Goal: Task Accomplishment & Management: Manage account settings

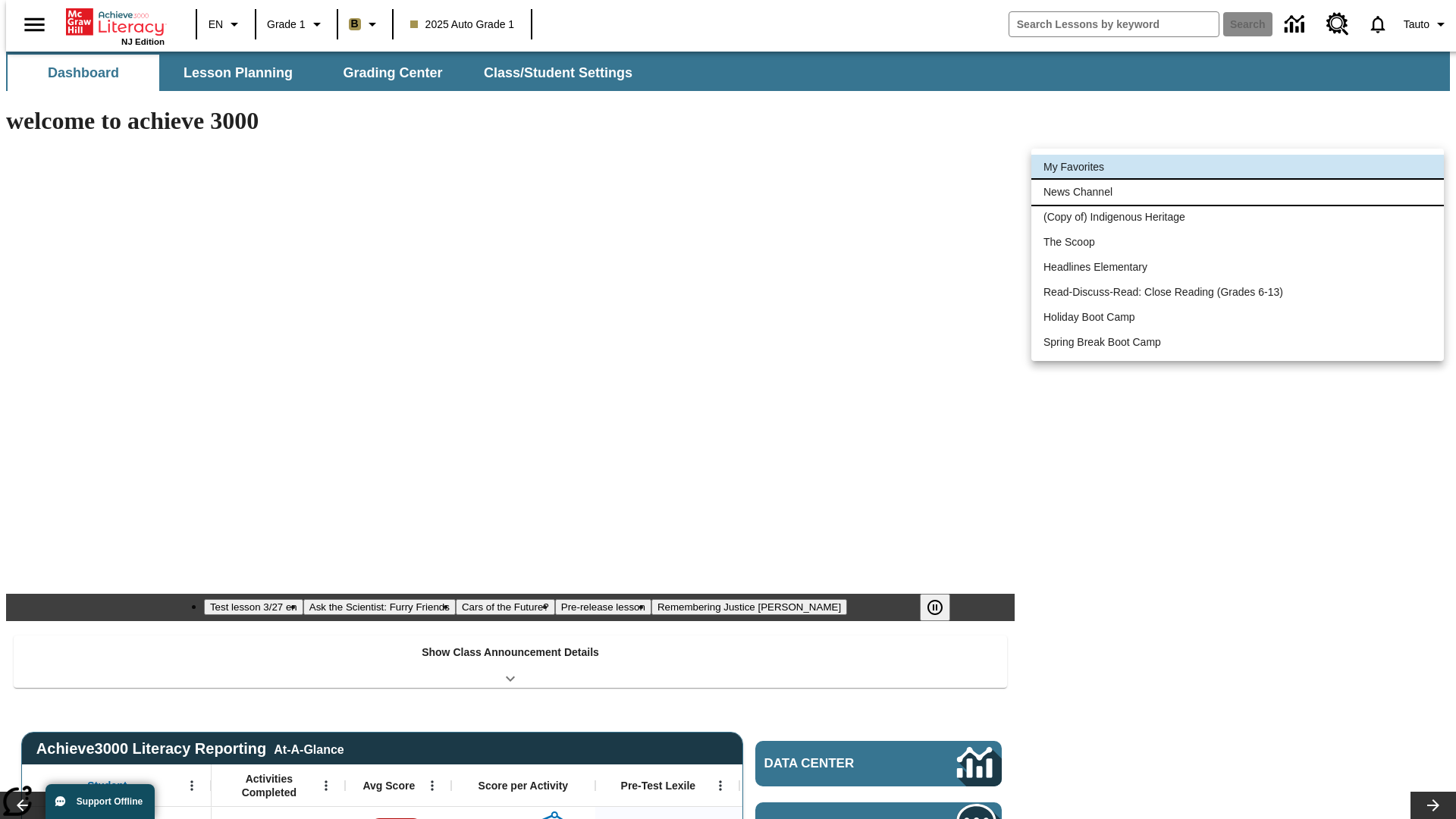
click at [1237, 192] on li "News Channel" at bounding box center [1237, 191] width 412 height 25
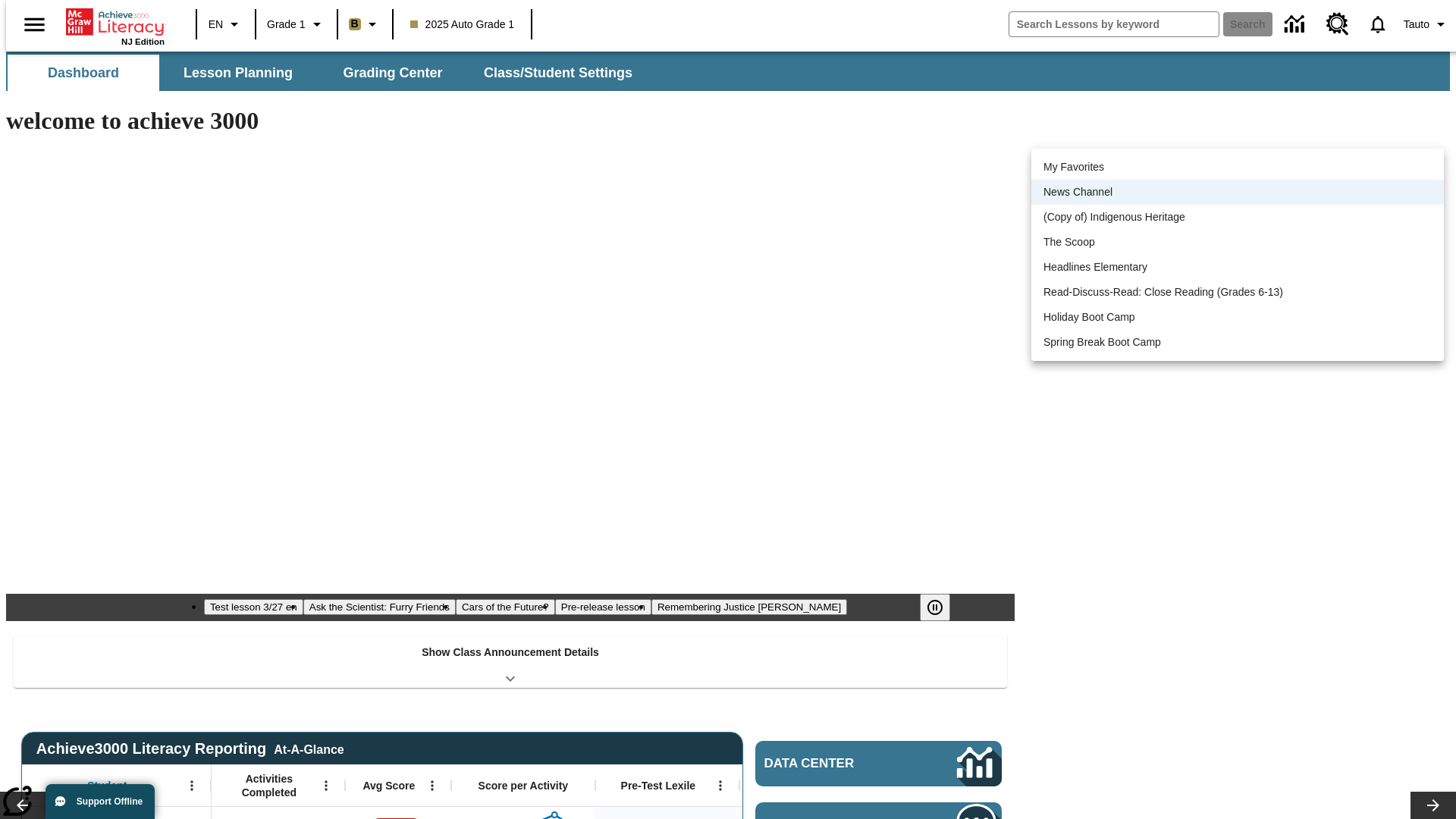
scroll to position [19, 0]
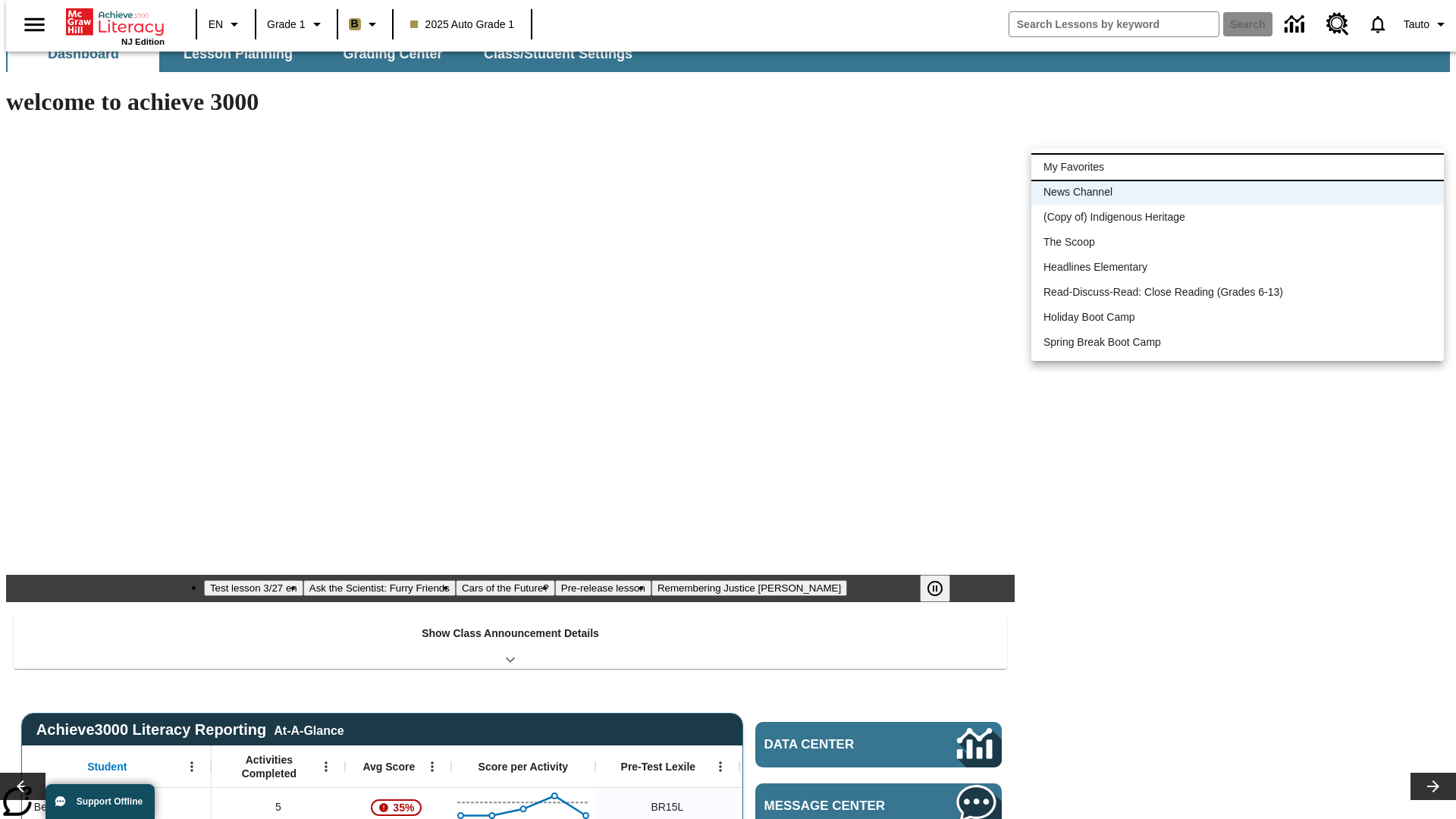
click at [1237, 167] on li "My Favorites" at bounding box center [1237, 167] width 412 height 25
type input "-1"
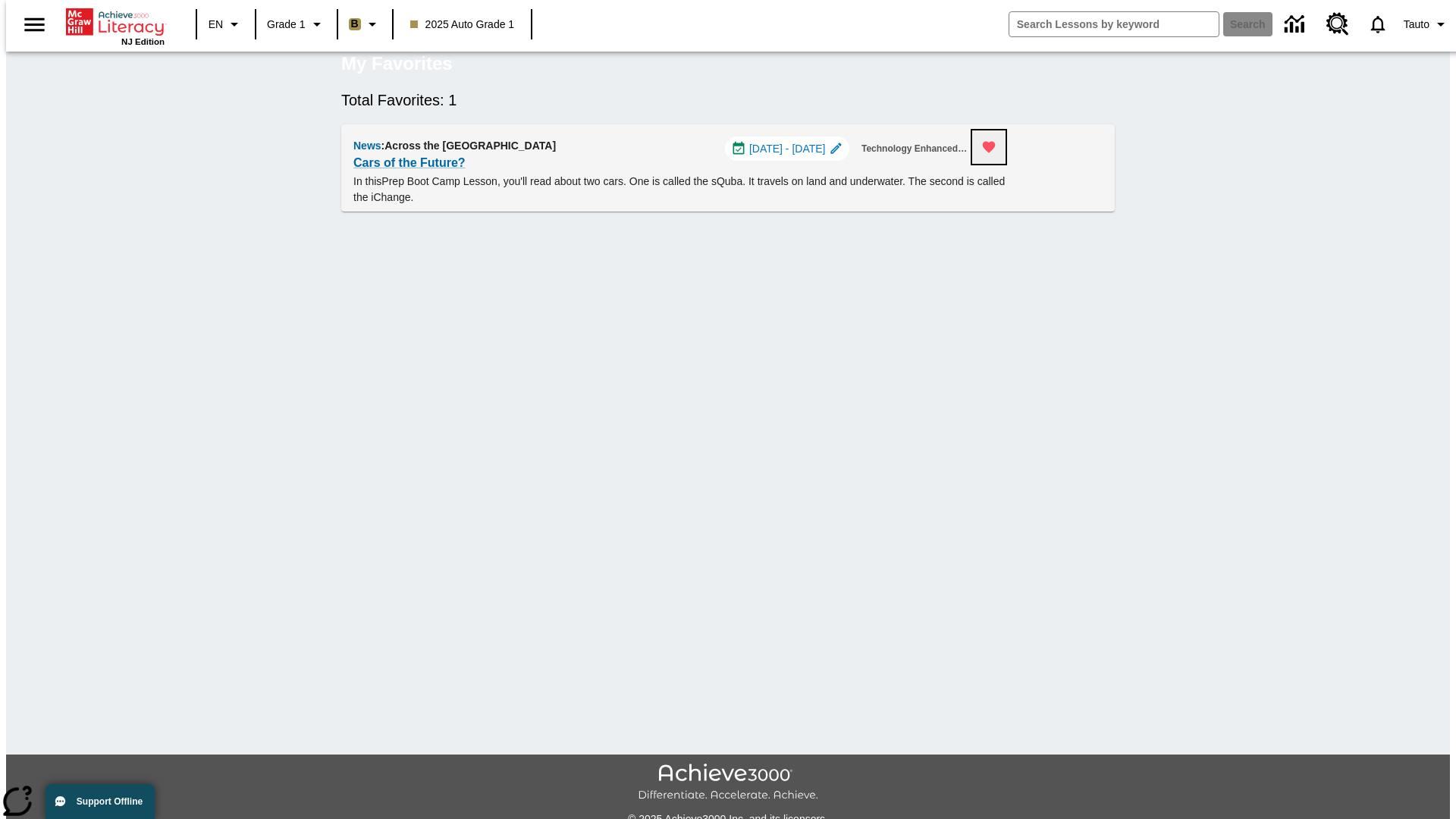
click at [996, 153] on icon "Remove from Favorites" at bounding box center [989, 147] width 13 height 11
